Goal: Transaction & Acquisition: Subscribe to service/newsletter

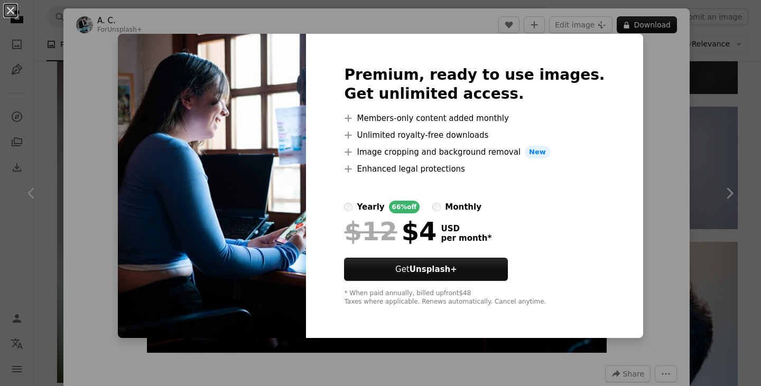
scroll to position [3007, 0]
click at [638, 83] on div "An X shape Premium, ready to use images. Get unlimited access. A plus sign Memb…" at bounding box center [380, 193] width 761 height 386
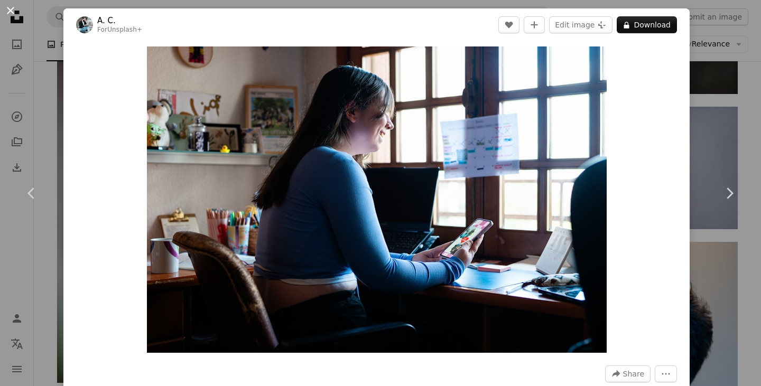
click at [9, 10] on button "An X shape" at bounding box center [10, 10] width 13 height 13
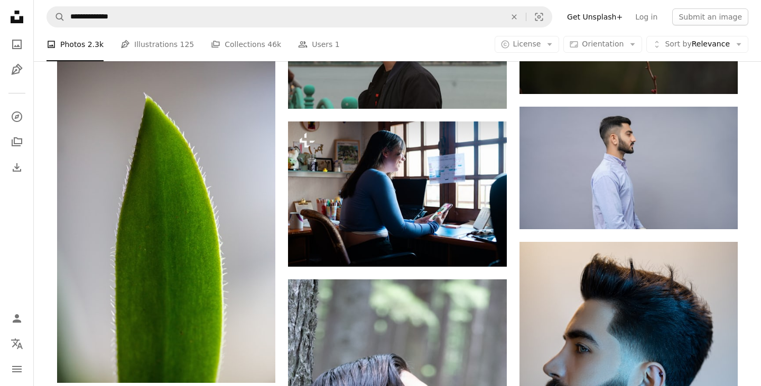
scroll to position [26855, 0]
